Goal: Use online tool/utility: Utilize a website feature to perform a specific function

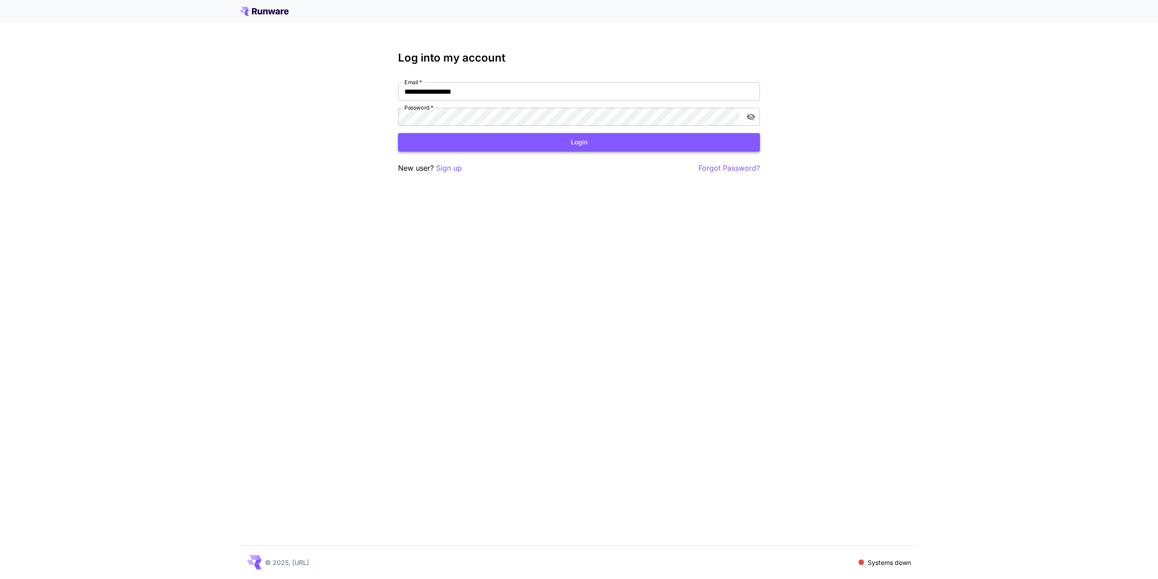
click at [575, 148] on button "Login" at bounding box center [579, 142] width 362 height 19
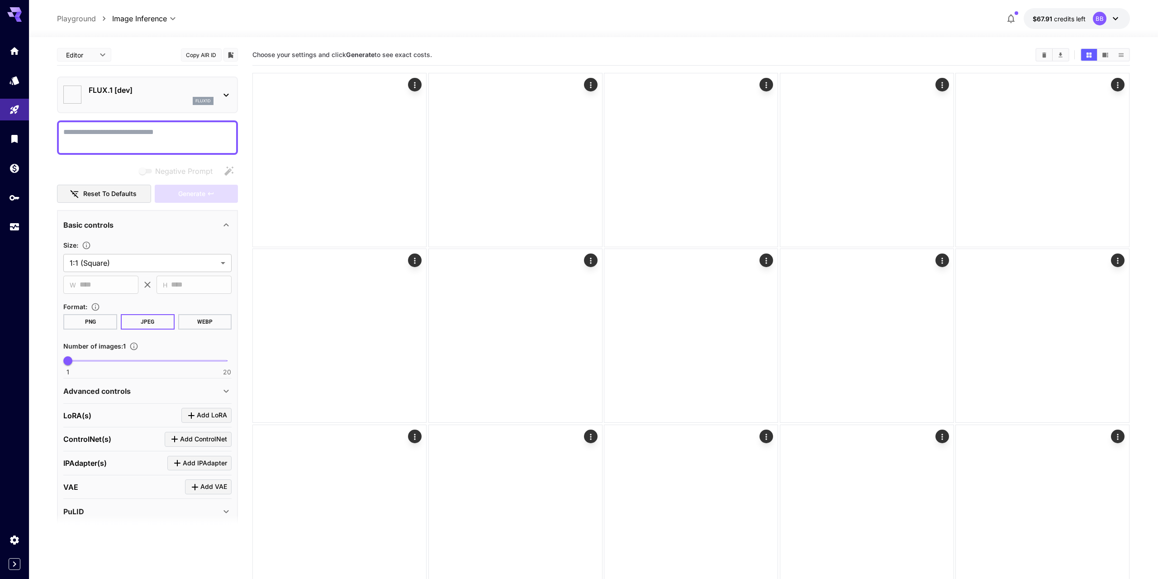
type input "**********"
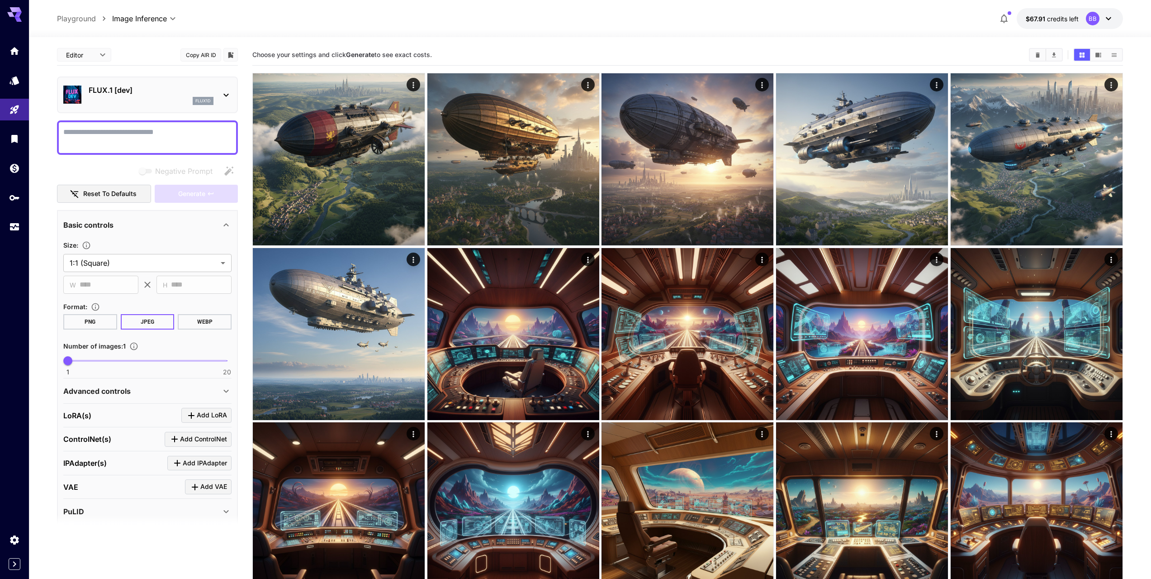
click at [1109, 23] on icon at bounding box center [1109, 18] width 11 height 11
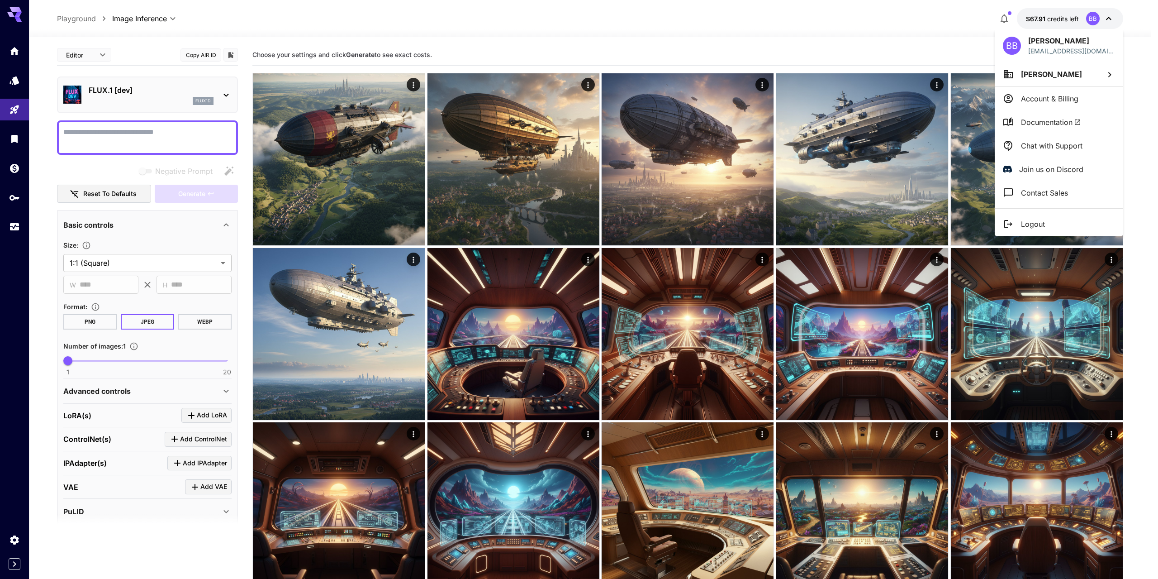
click at [942, 23] on div at bounding box center [579, 289] width 1158 height 579
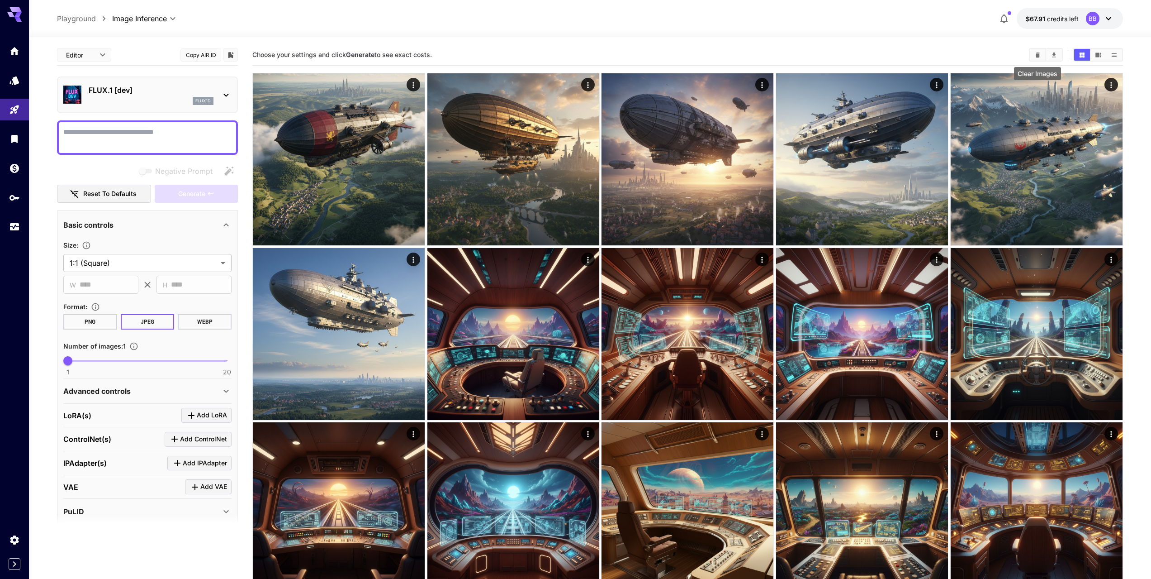
click at [1040, 54] on icon "Clear Images" at bounding box center [1038, 55] width 7 height 7
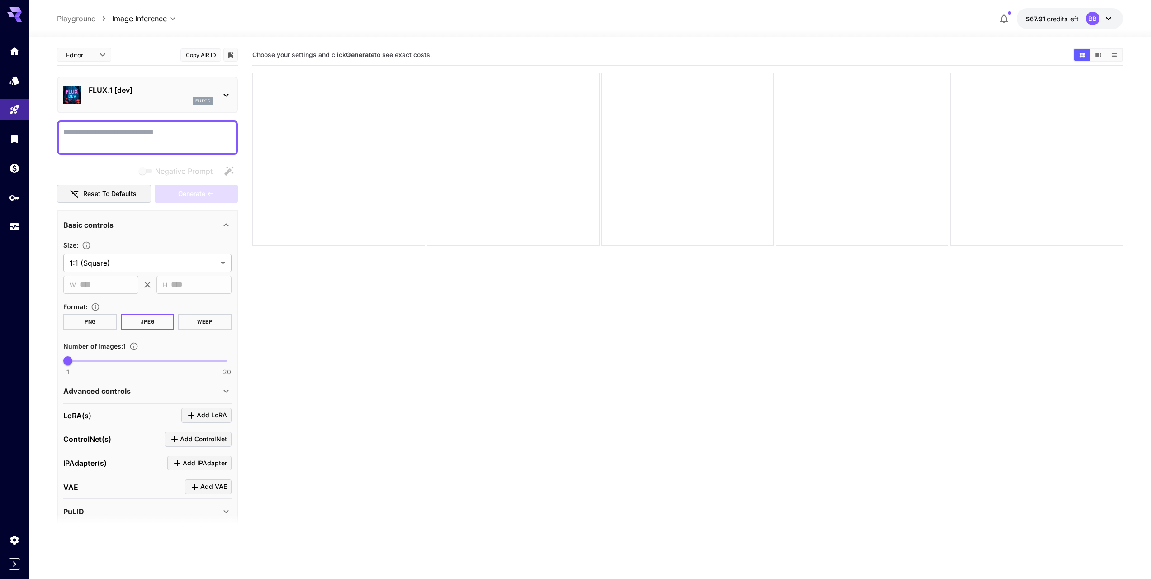
click at [141, 98] on div "flux1d" at bounding box center [151, 101] width 125 height 8
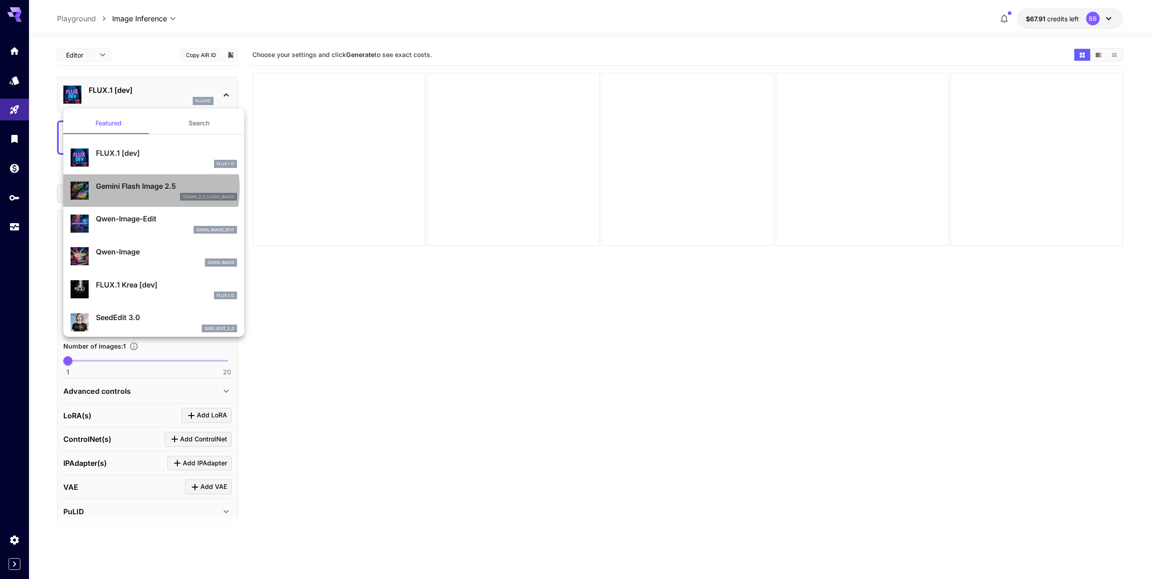
click at [130, 189] on p "Gemini Flash Image 2.5" at bounding box center [166, 186] width 141 height 11
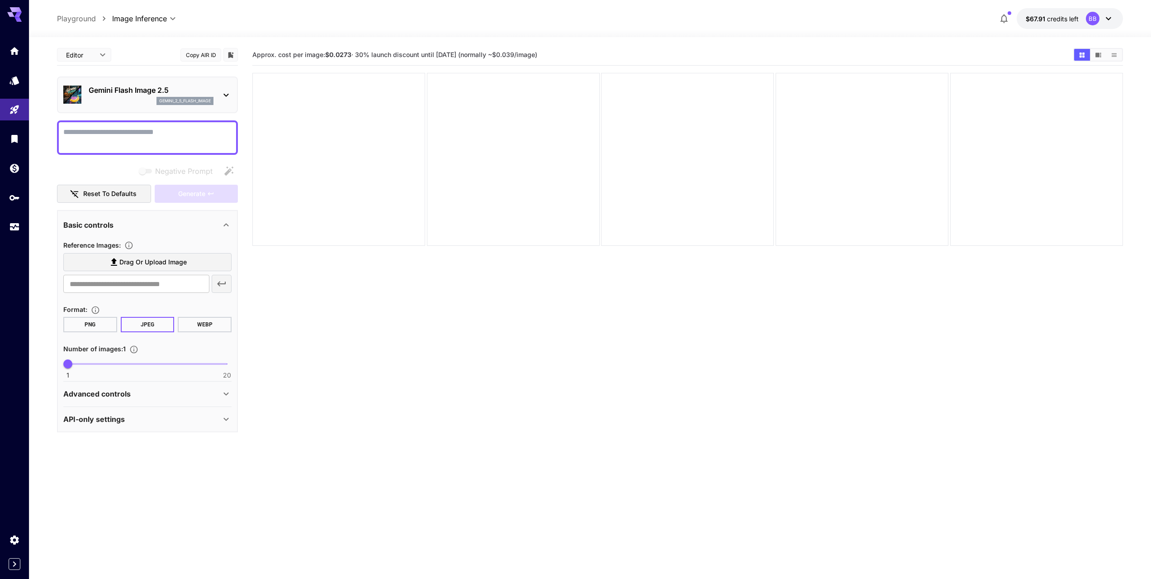
click at [123, 139] on textarea "Negative Prompt" at bounding box center [147, 138] width 168 height 22
type textarea "**********"
click at [64, 119] on div "**********" at bounding box center [147, 238] width 181 height 388
click at [200, 196] on span "Generate" at bounding box center [191, 193] width 27 height 11
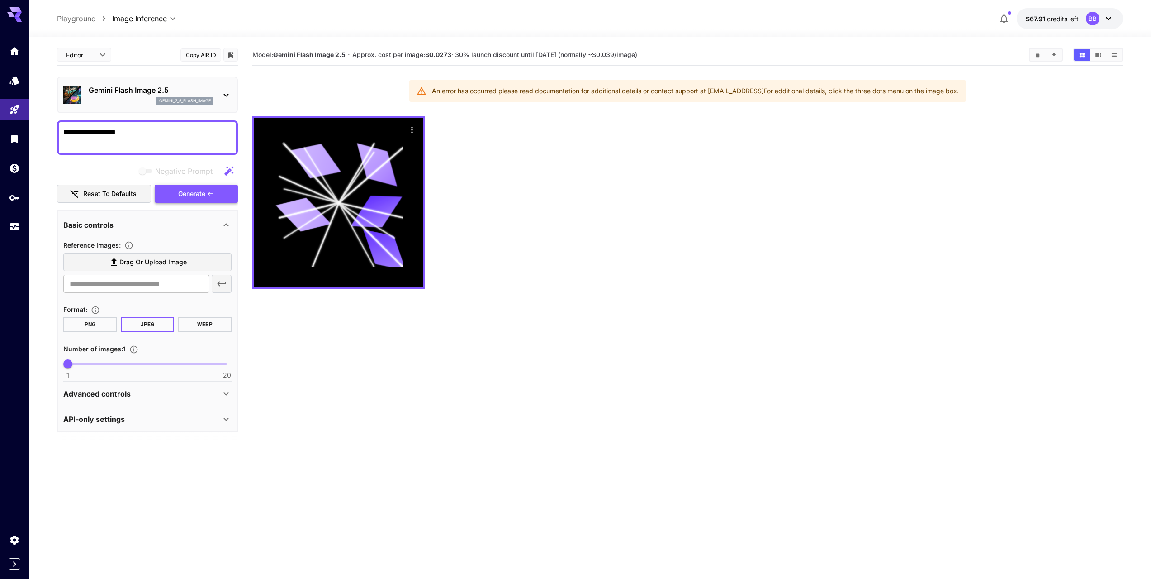
click at [184, 196] on span "Generate" at bounding box center [191, 193] width 27 height 11
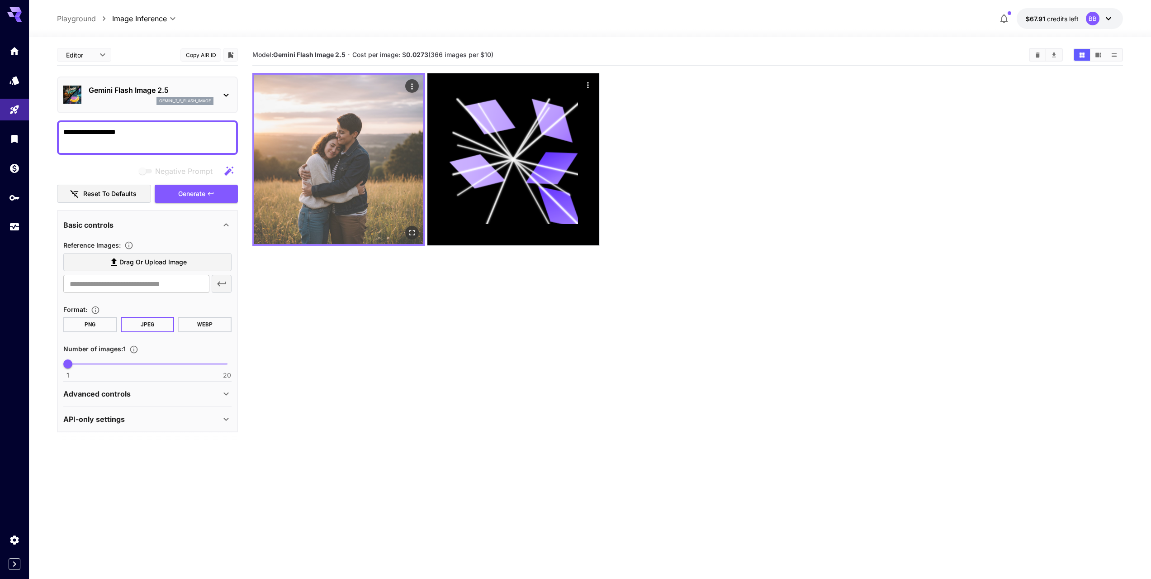
click at [338, 143] on img at bounding box center [338, 159] width 169 height 169
click at [414, 233] on icon "Open in fullscreen" at bounding box center [412, 232] width 9 height 9
click at [338, 194] on img at bounding box center [338, 159] width 169 height 169
click at [414, 86] on icon "Actions" at bounding box center [412, 86] width 9 height 9
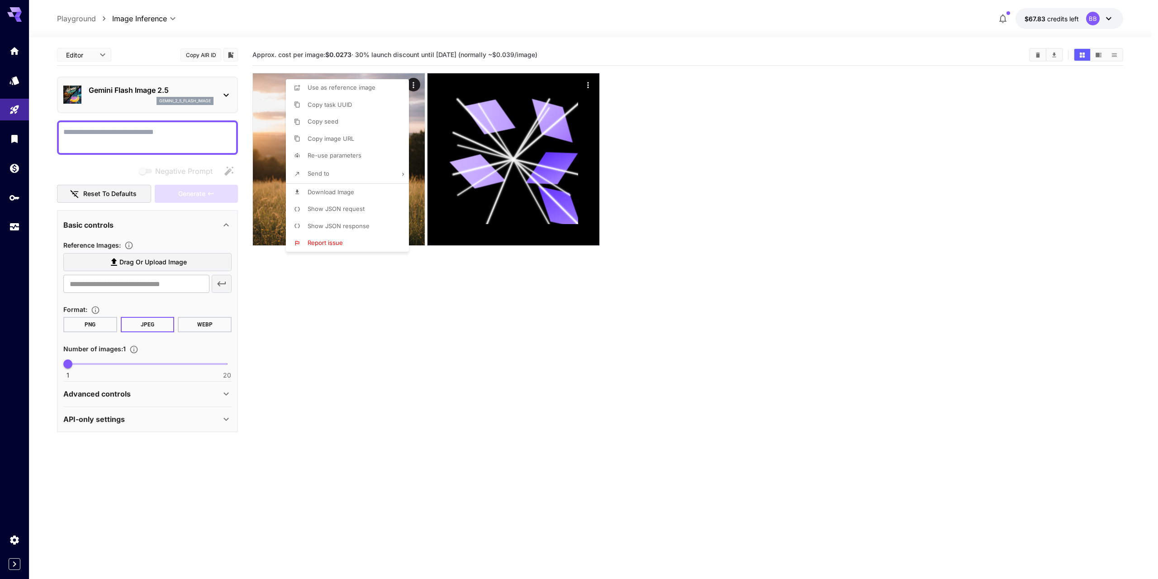
click at [333, 310] on div at bounding box center [579, 289] width 1158 height 579
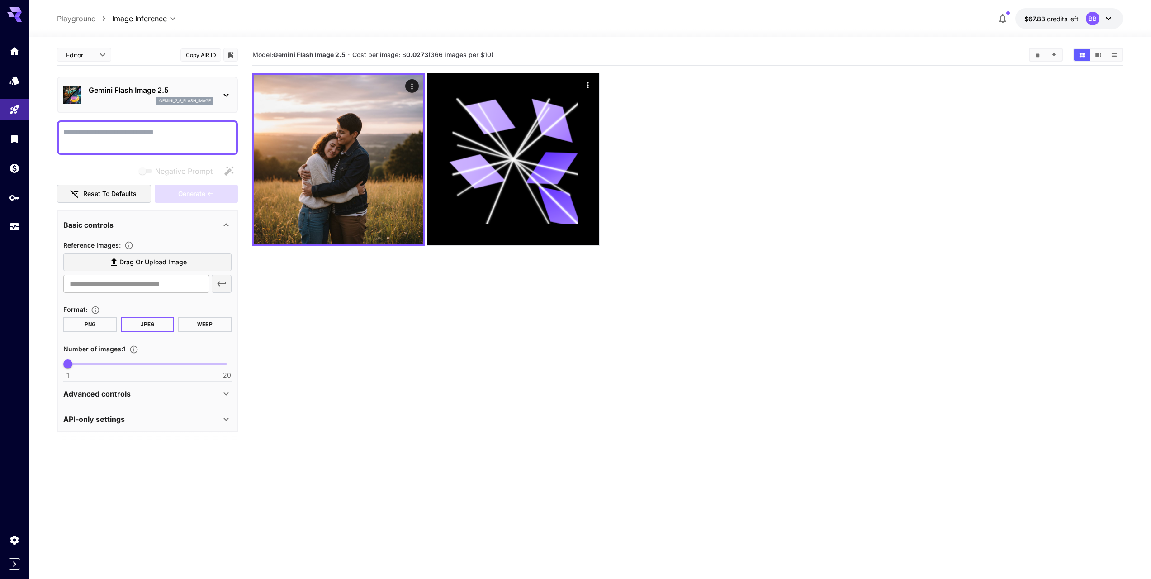
click at [286, 293] on section "Model: Gemini Flash Image 2.5 · Cost per image: $ 0.0273 (366 images per $10)" at bounding box center [687, 333] width 871 height 579
click at [126, 128] on textarea "Negative Prompt" at bounding box center [147, 138] width 168 height 22
type textarea "**********"
click at [347, 362] on section "Model: Gemini Flash Image 2.5 · Cost per image: $ 0.0273 (366 images per $10)" at bounding box center [687, 333] width 871 height 579
click at [304, 287] on section "Model: Gemini Flash Image 2.5 · Cost per image: $ 0.0273 (366 images per $10)" at bounding box center [687, 333] width 871 height 579
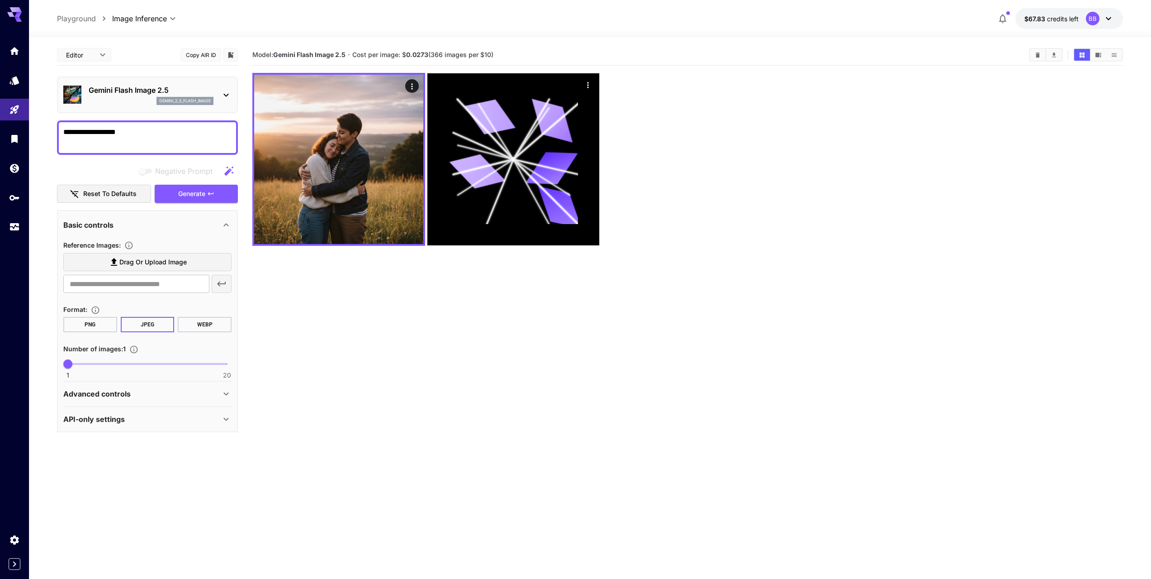
click at [301, 316] on section "Model: Gemini Flash Image 2.5 · Cost per image: $ 0.0273 (366 images per $10)" at bounding box center [687, 333] width 871 height 579
